Goal: Task Accomplishment & Management: Use online tool/utility

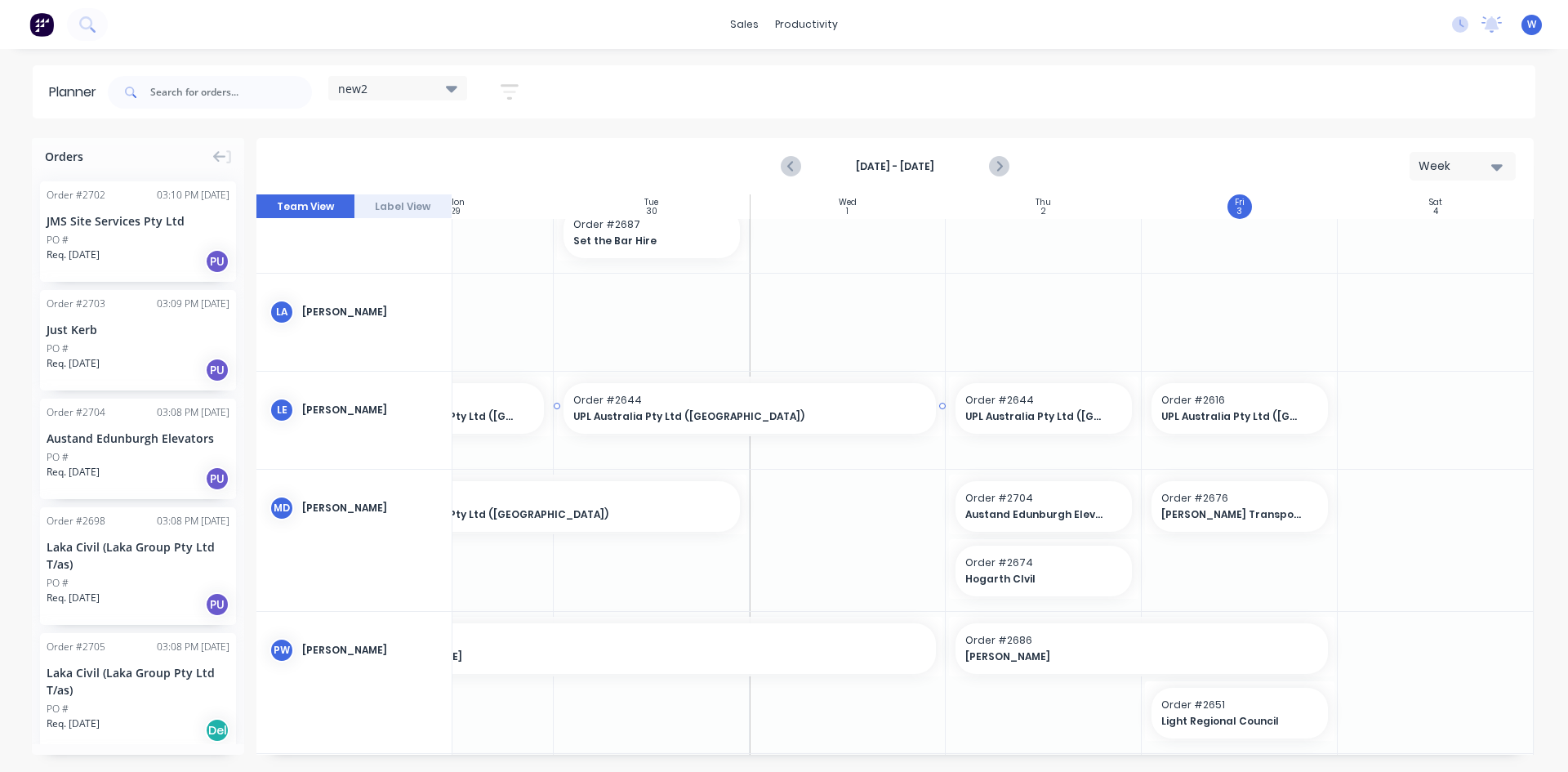
scroll to position [794, 298]
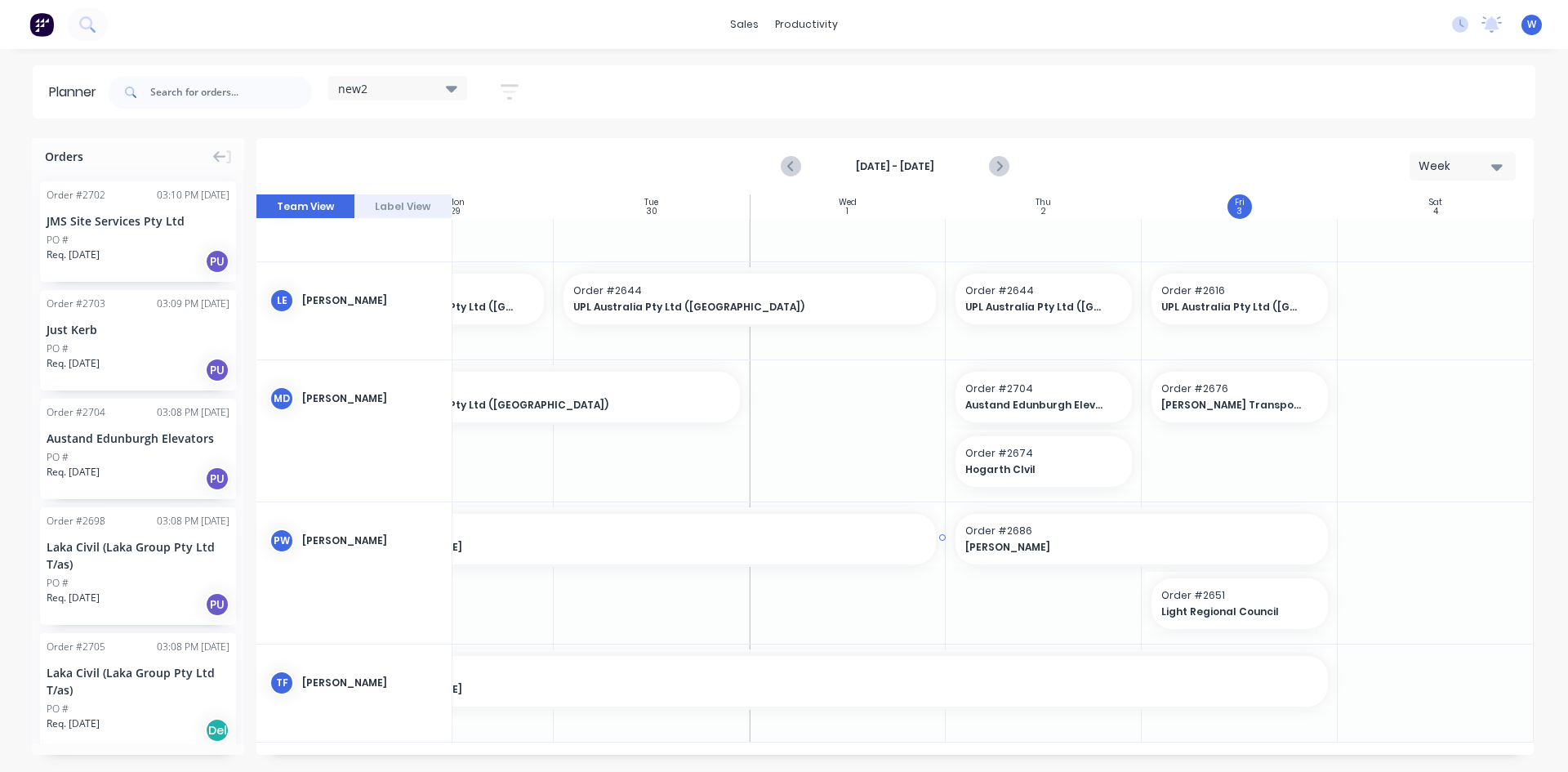
click at [767, 524] on span "Order # 2677" at bounding box center [652, 531] width 549 height 15
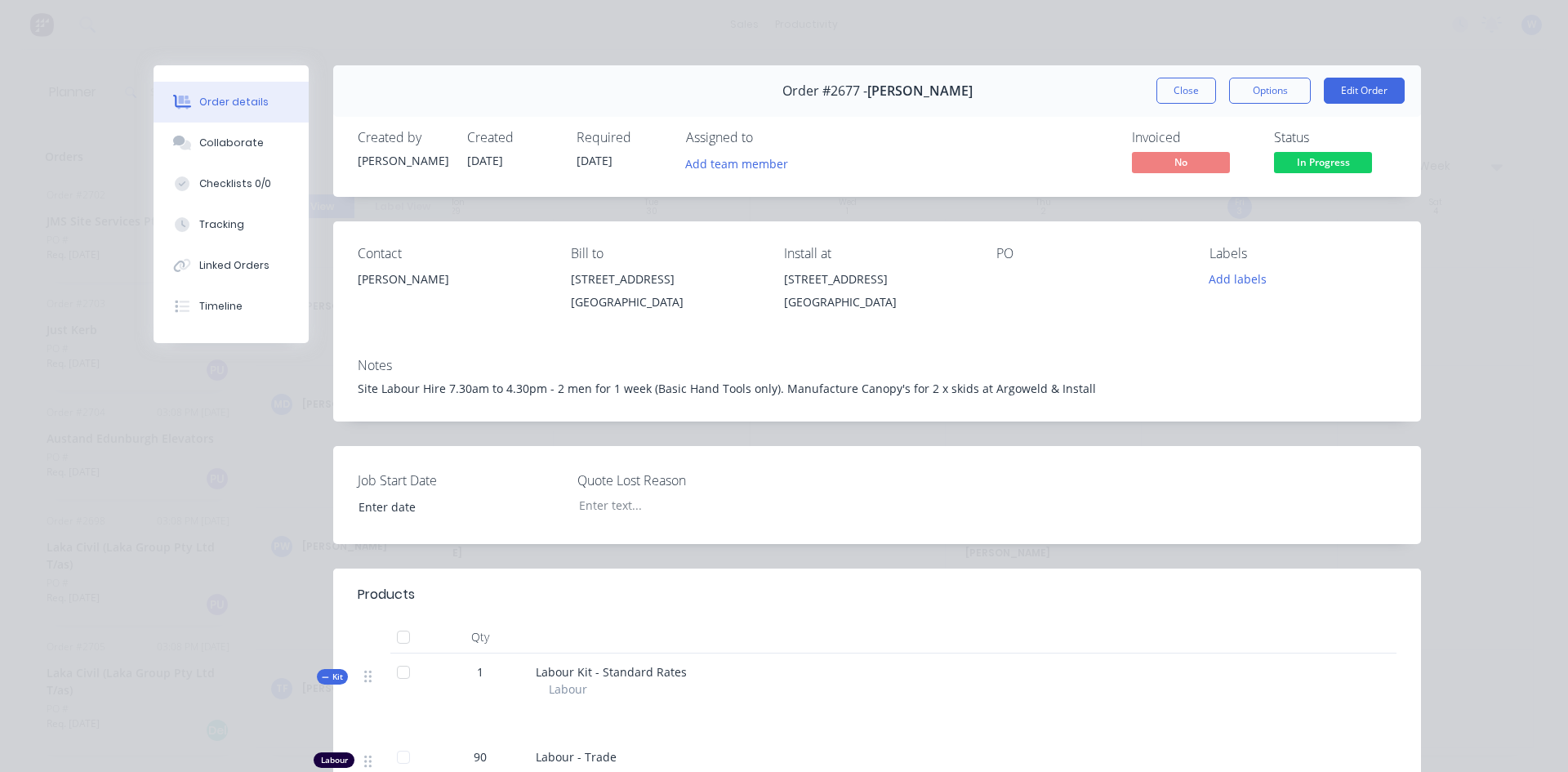
type input "[DATE]"
click at [1166, 89] on button "Close" at bounding box center [1186, 91] width 59 height 26
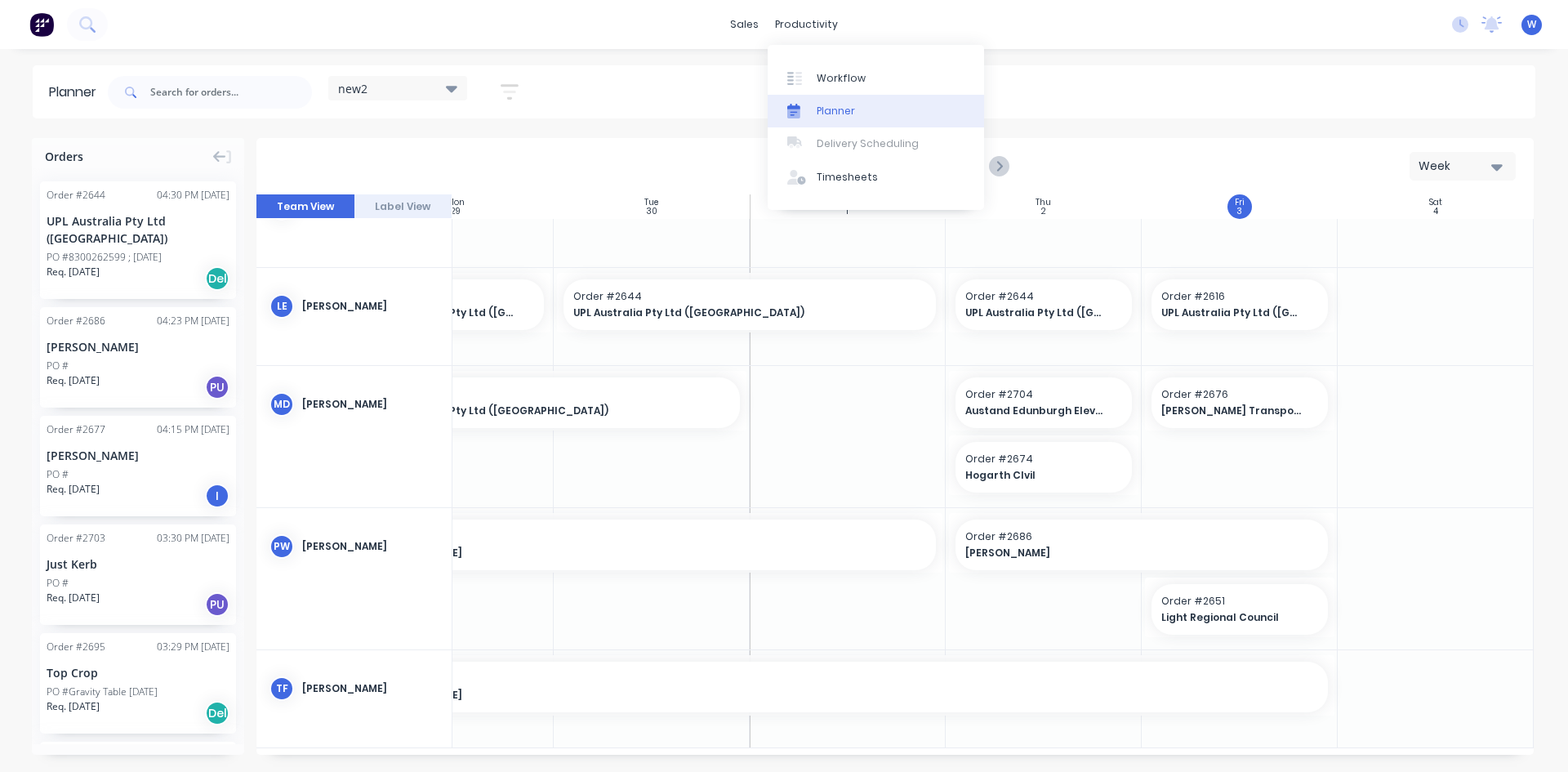
click at [833, 110] on div "Planner" at bounding box center [836, 111] width 39 height 15
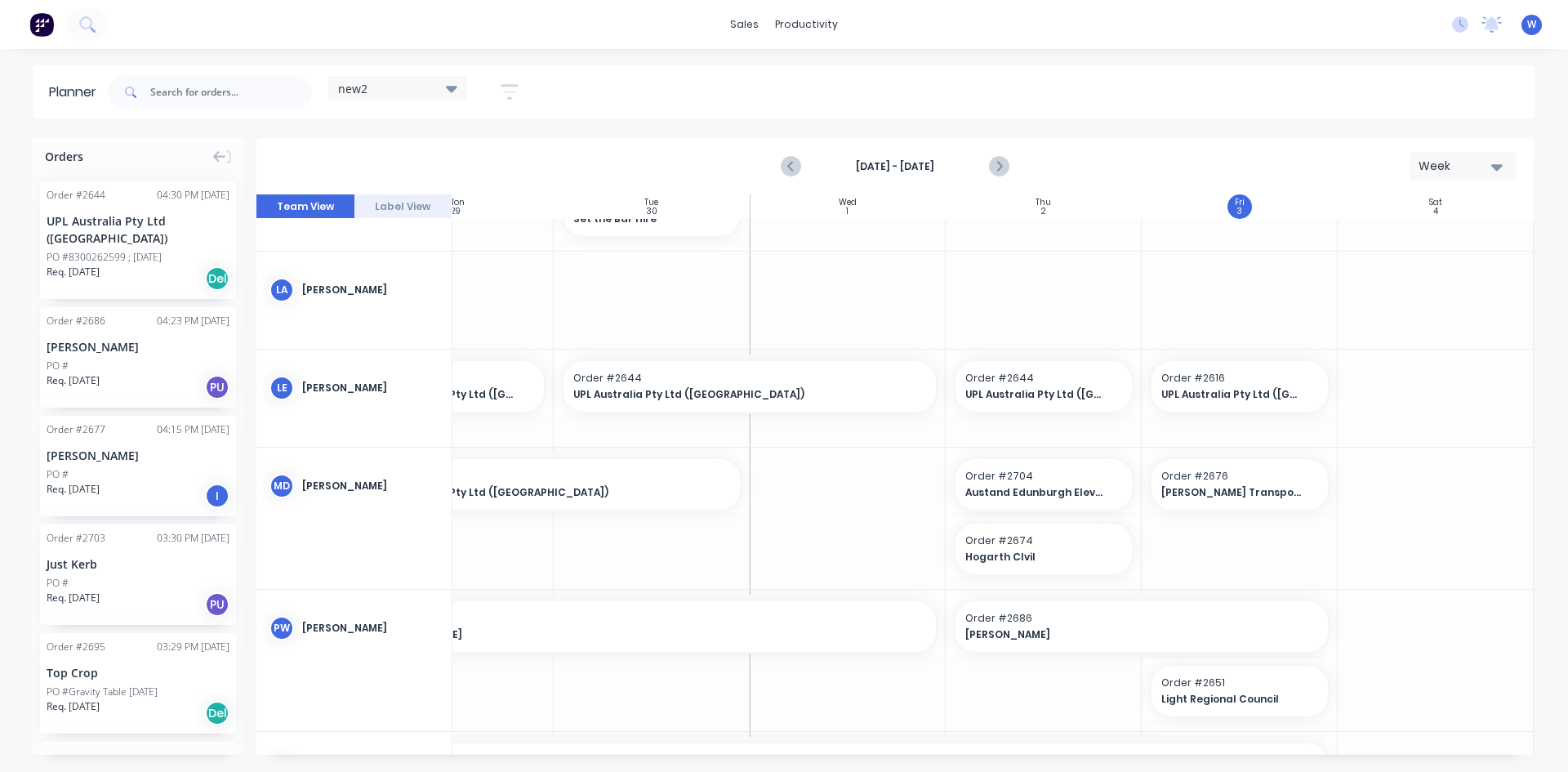
scroll to position [794, 298]
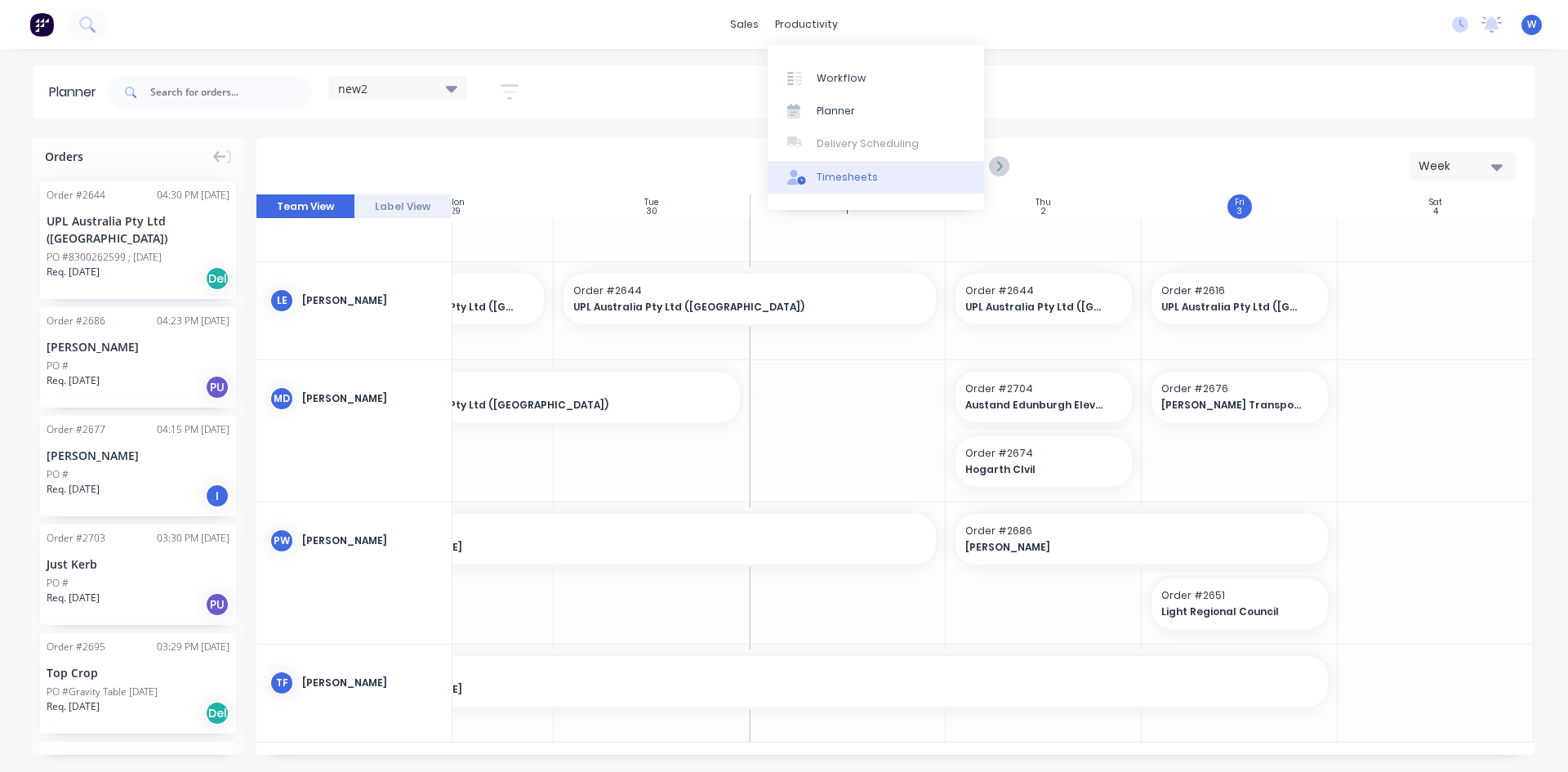
click at [838, 171] on div "Timesheets" at bounding box center [847, 177] width 61 height 15
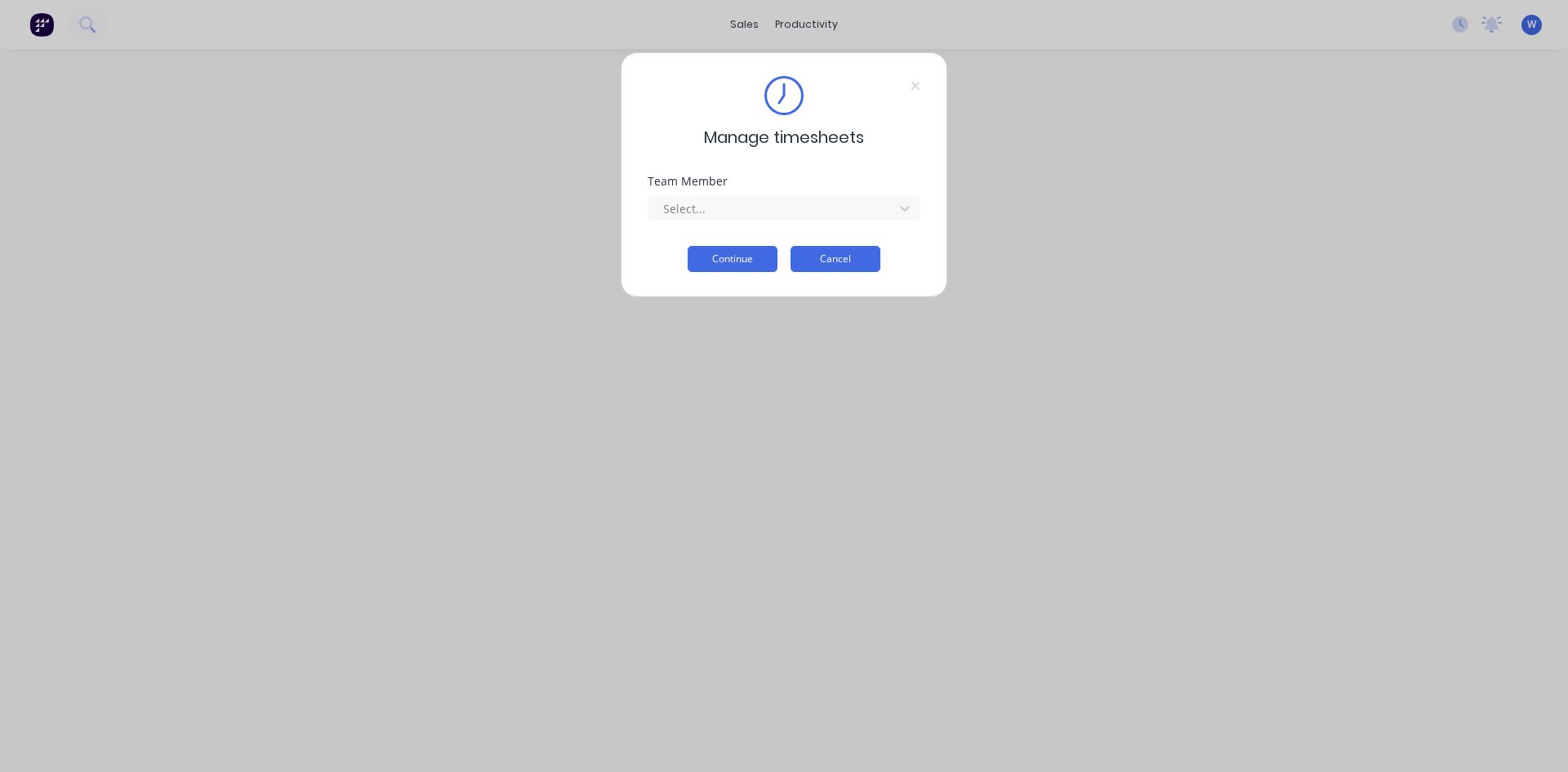
click at [838, 257] on button "Cancel" at bounding box center [835, 259] width 90 height 26
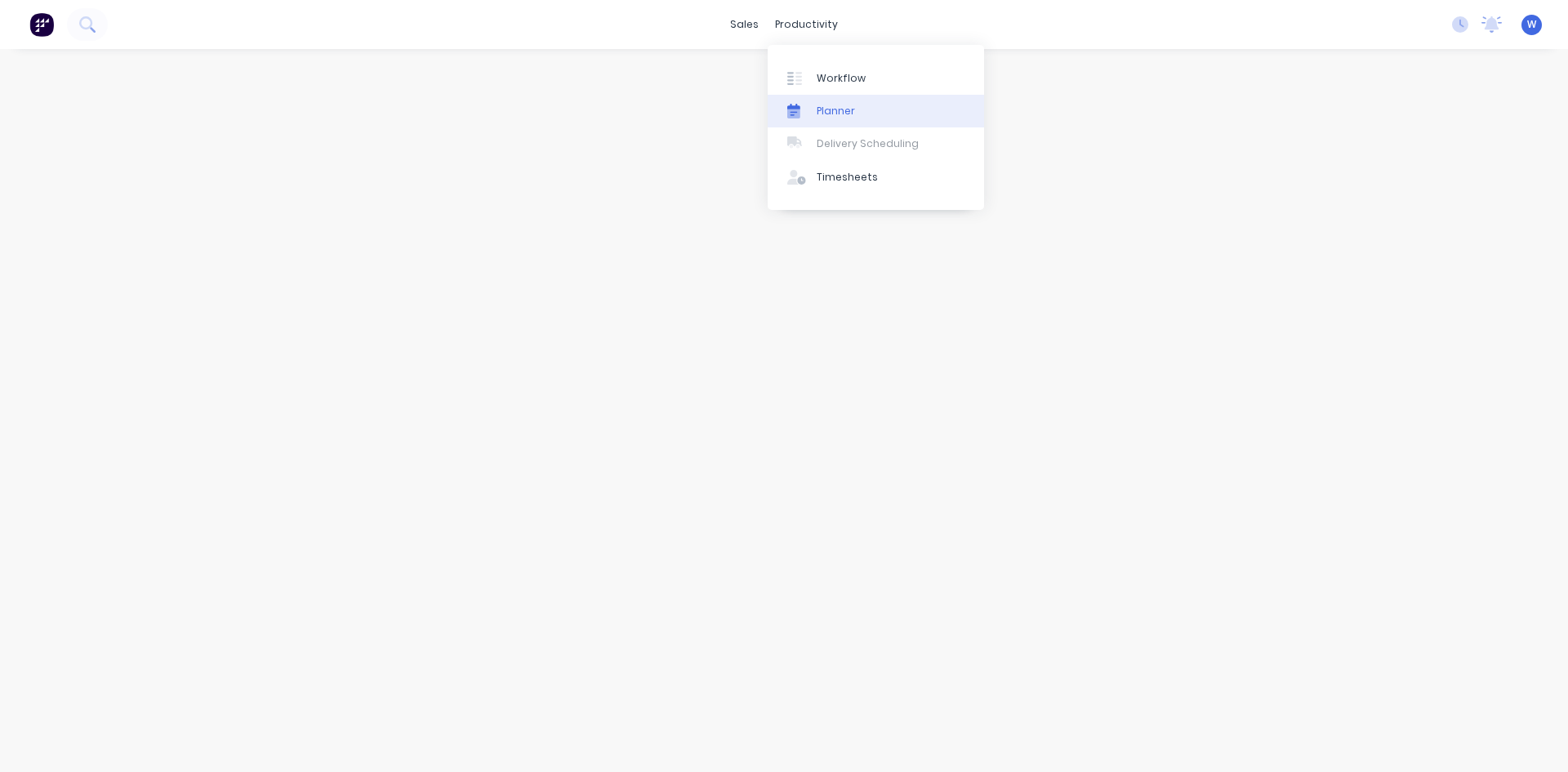
click at [839, 106] on div "Planner" at bounding box center [836, 111] width 39 height 15
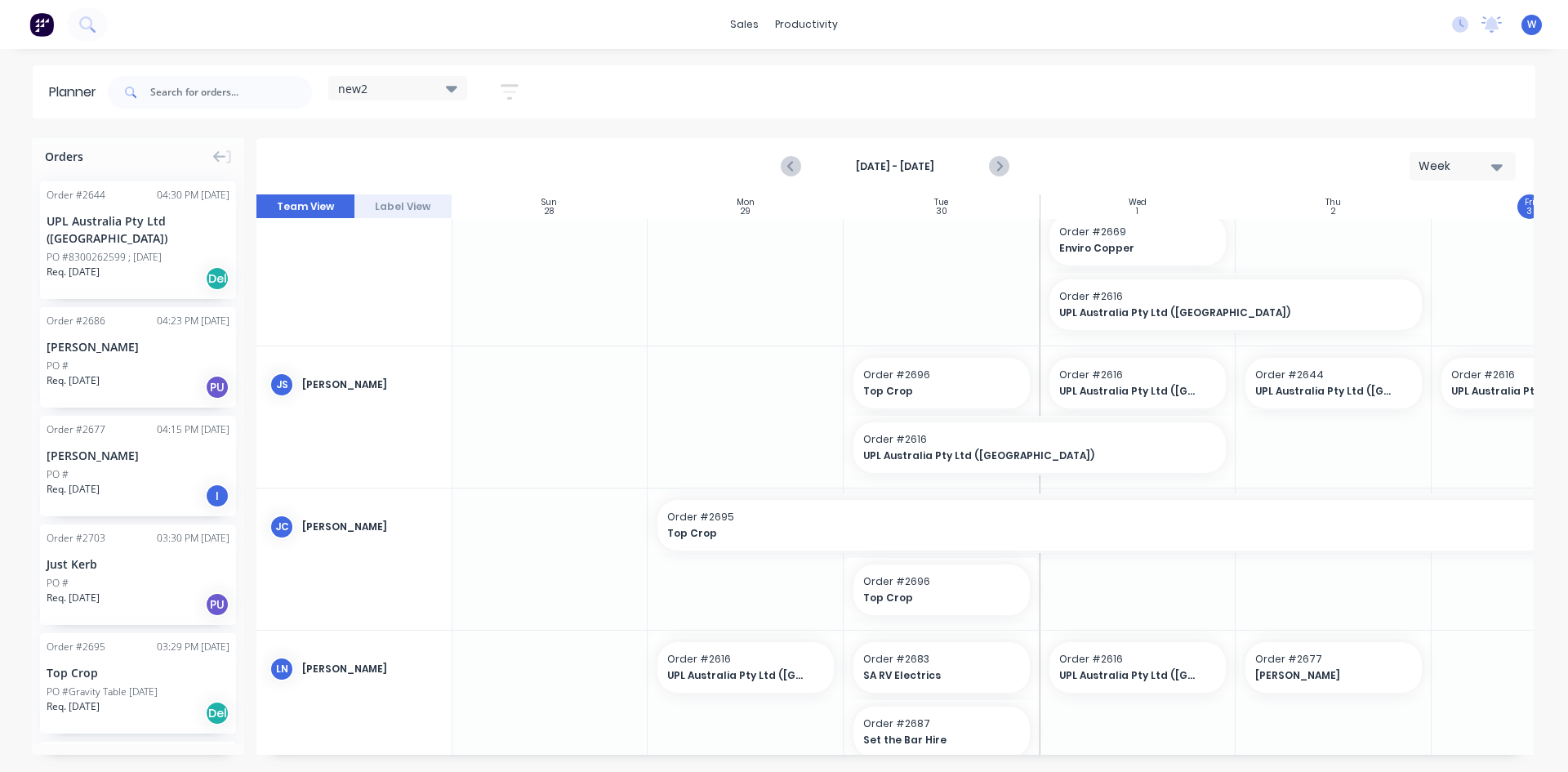
scroll to position [0, 1]
